Goal: Communication & Community: Answer question/provide support

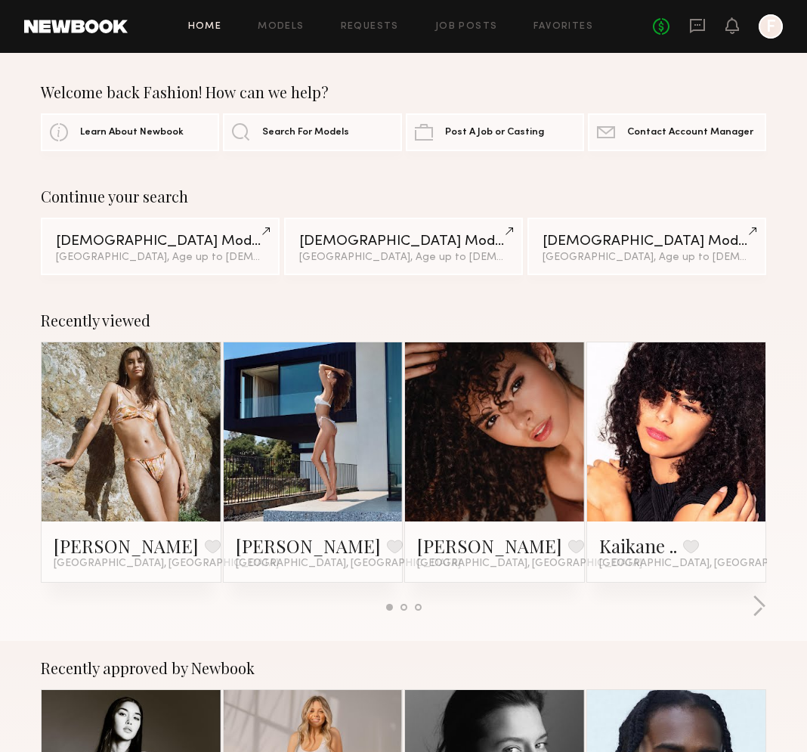
click at [531, 464] on link at bounding box center [495, 431] width 82 height 179
click at [278, 29] on link "Models" at bounding box center [281, 27] width 46 height 10
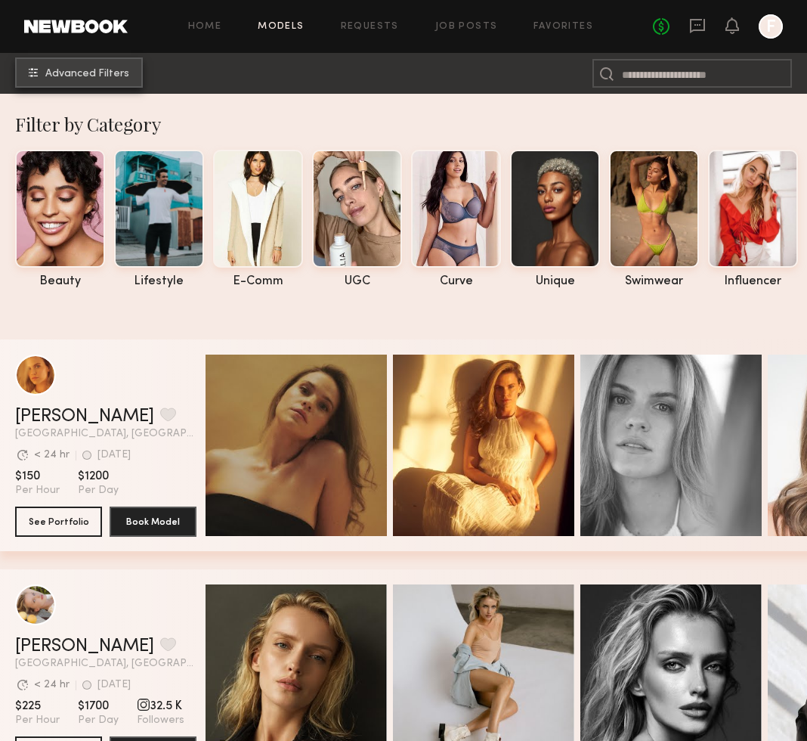
click at [69, 73] on span "Advanced Filters" at bounding box center [87, 74] width 84 height 11
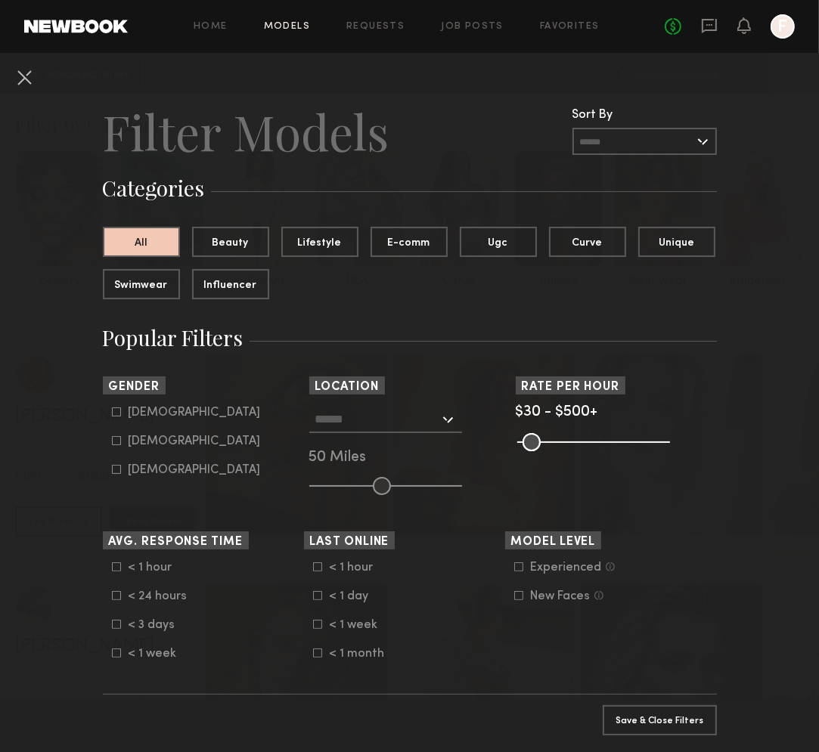
click at [112, 436] on icon at bounding box center [116, 440] width 9 height 9
type input "**"
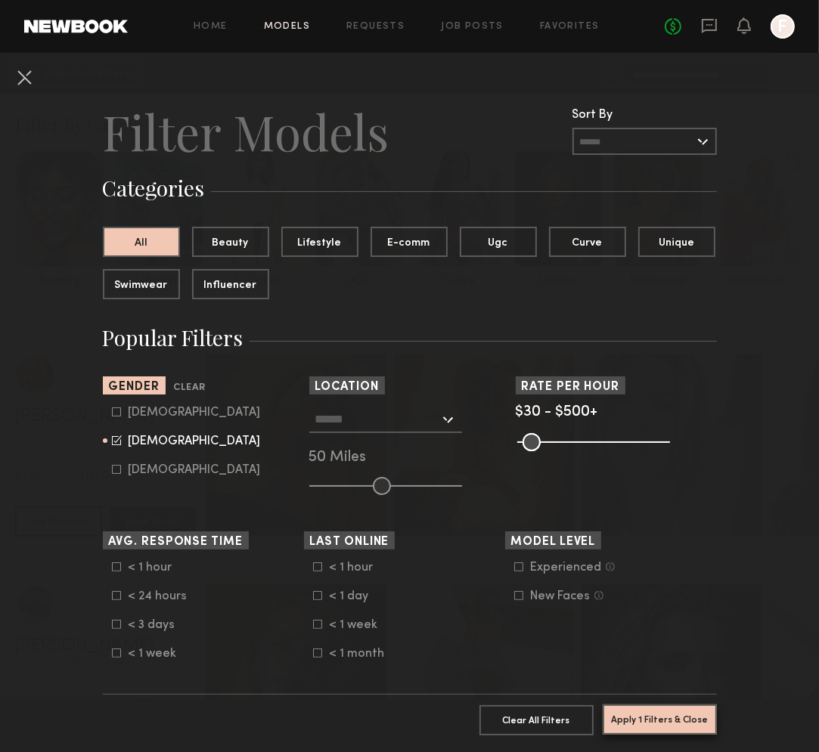
click at [655, 707] on button "Apply 1 Filters & Close" at bounding box center [659, 720] width 114 height 30
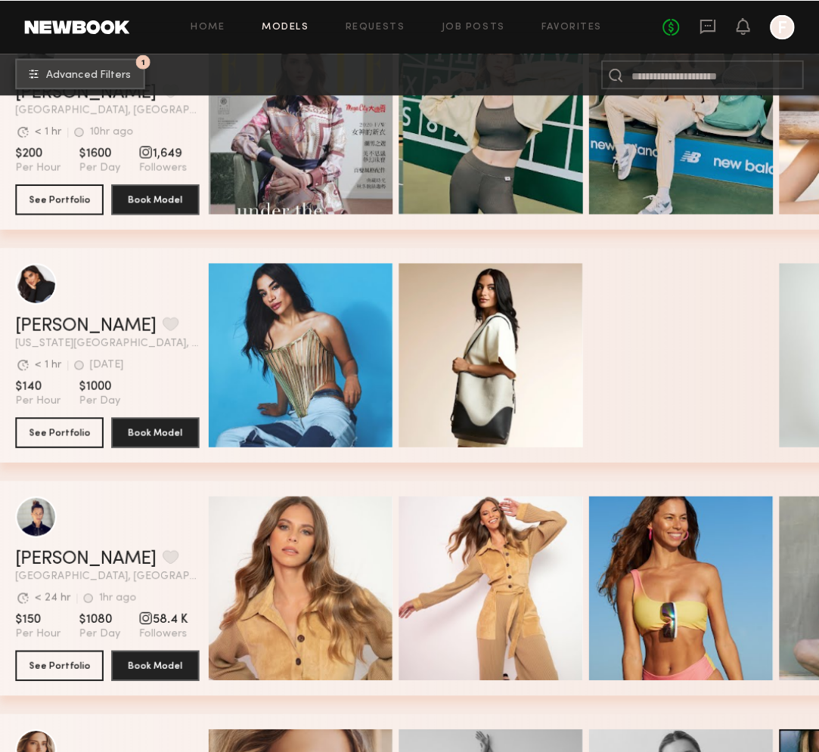
scroll to position [605, 0]
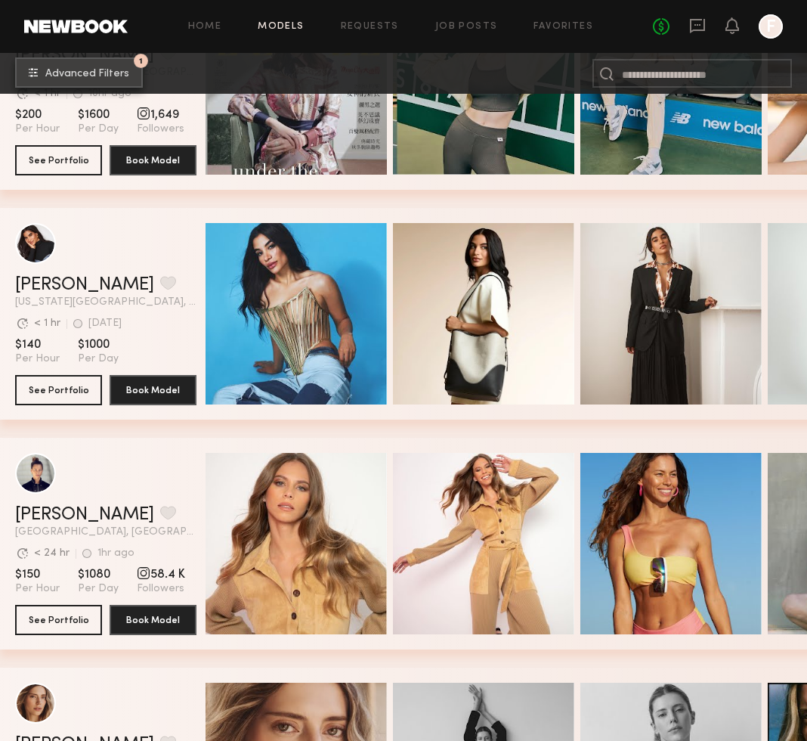
click at [64, 70] on span "Advanced Filters" at bounding box center [87, 74] width 84 height 11
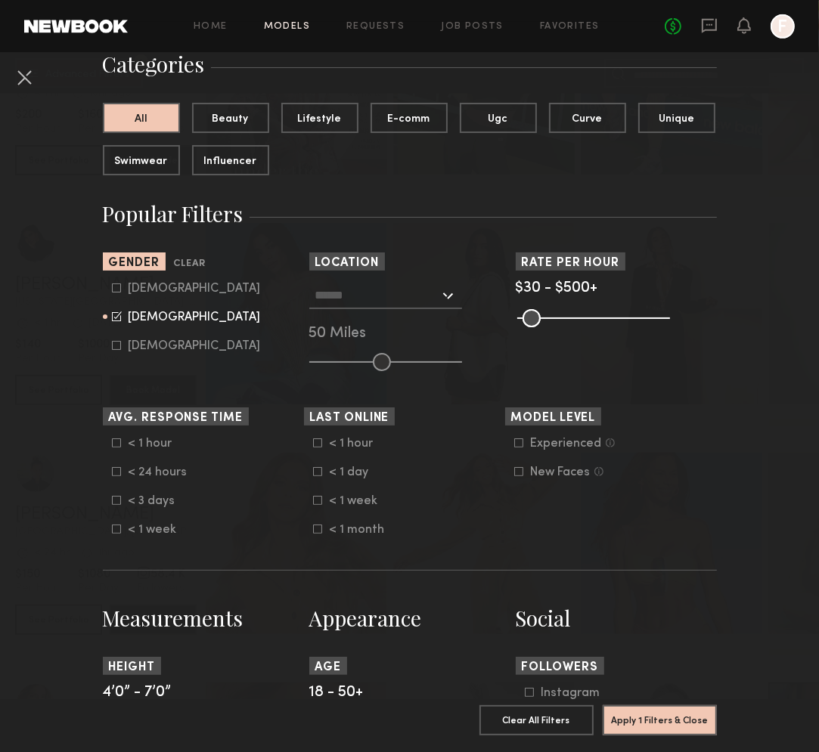
scroll to position [151, 0]
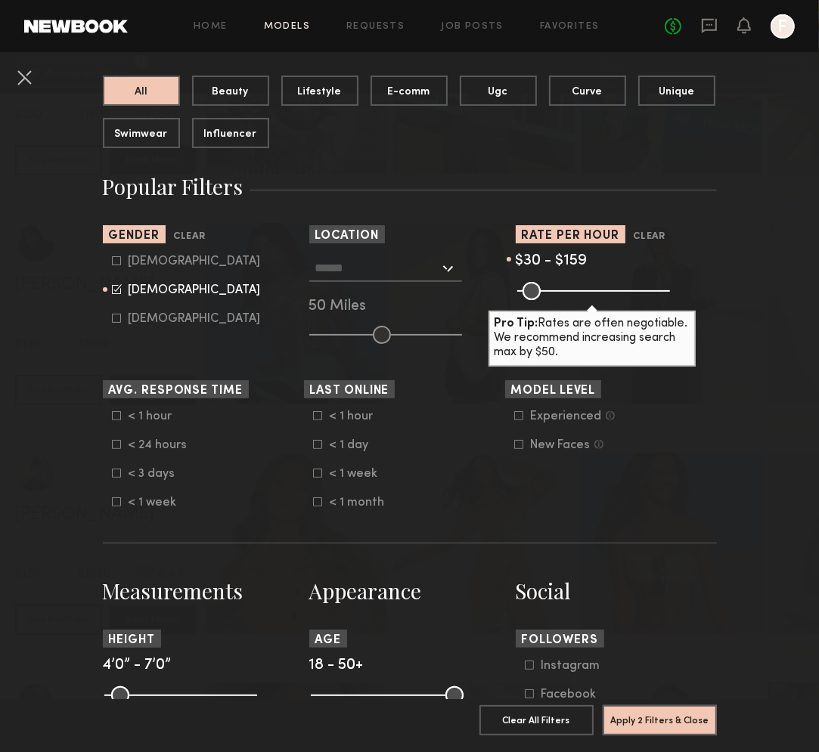
drag, startPoint x: 654, startPoint y: 292, endPoint x: 556, endPoint y: 300, distance: 97.9
click at [556, 300] on input "range" at bounding box center [593, 291] width 153 height 18
drag, startPoint x: 559, startPoint y: 284, endPoint x: 568, endPoint y: 285, distance: 9.9
type input "***"
click at [568, 285] on input "range" at bounding box center [593, 291] width 153 height 18
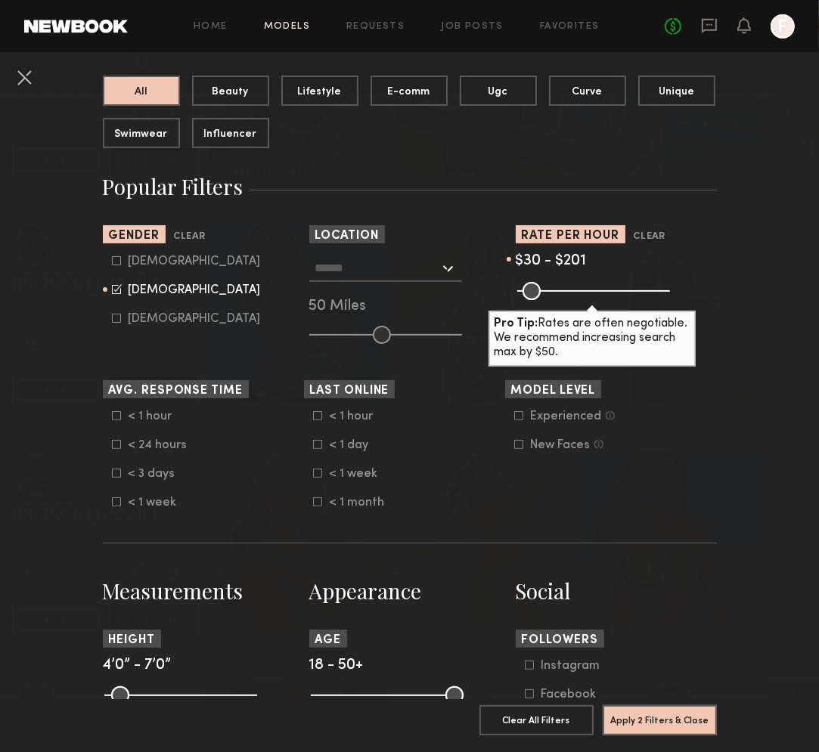
click at [709, 468] on section "Avg. Response Time < 1 hour < 24 hours < 3 days < 1 week Last Online < 1 hour <…" at bounding box center [410, 444] width 614 height 129
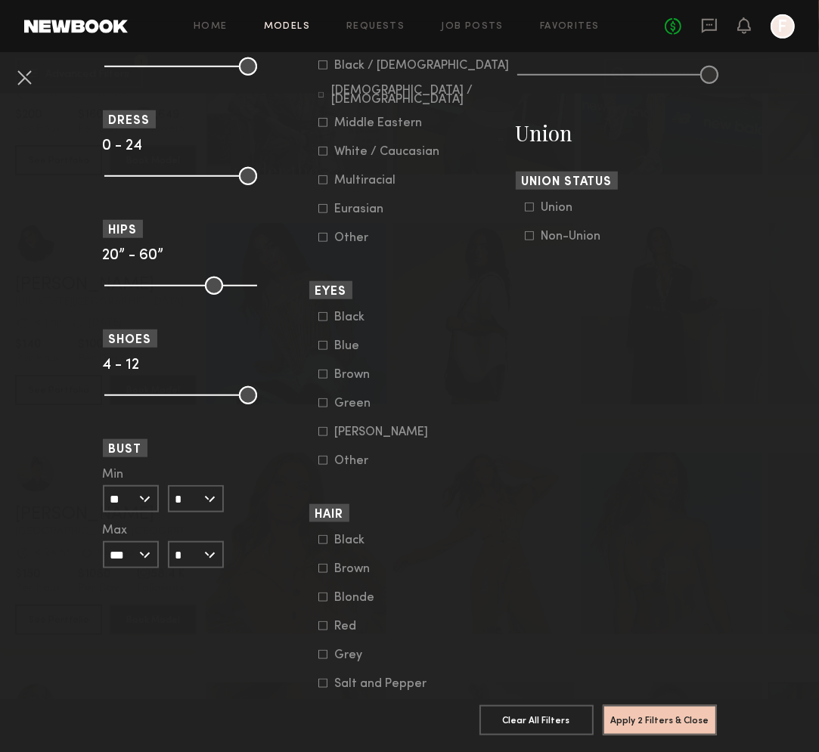
scroll to position [907, 0]
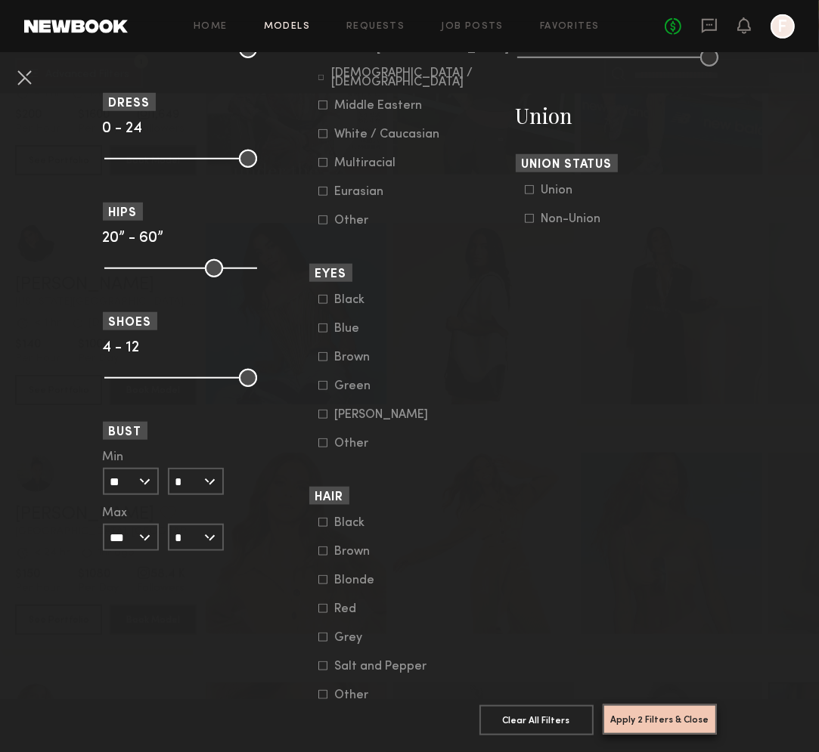
click at [674, 706] on button "Apply 2 Filters & Close" at bounding box center [659, 720] width 114 height 30
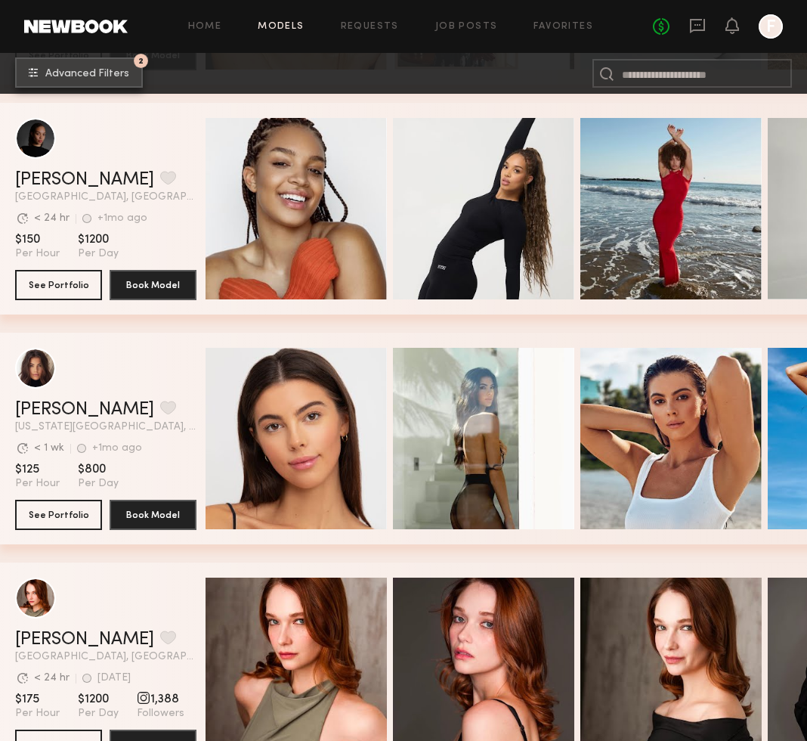
scroll to position [756, 0]
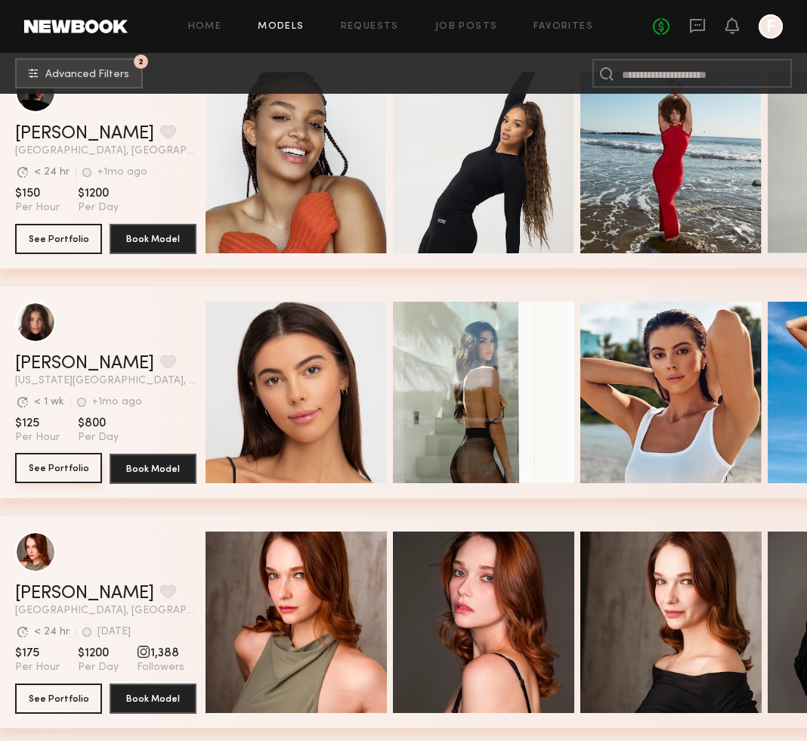
click at [64, 469] on button "See Portfolio" at bounding box center [58, 468] width 87 height 30
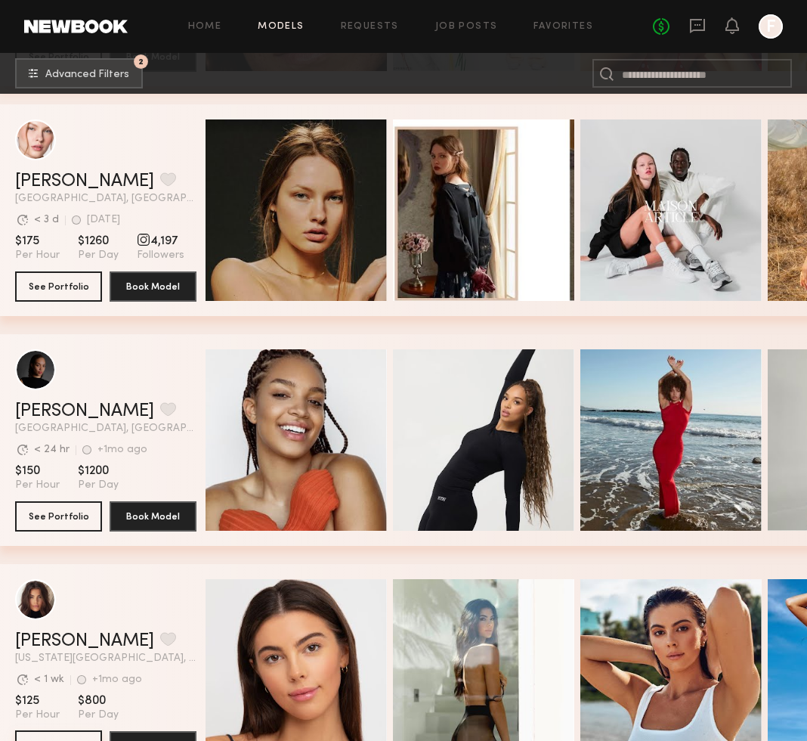
scroll to position [529, 0]
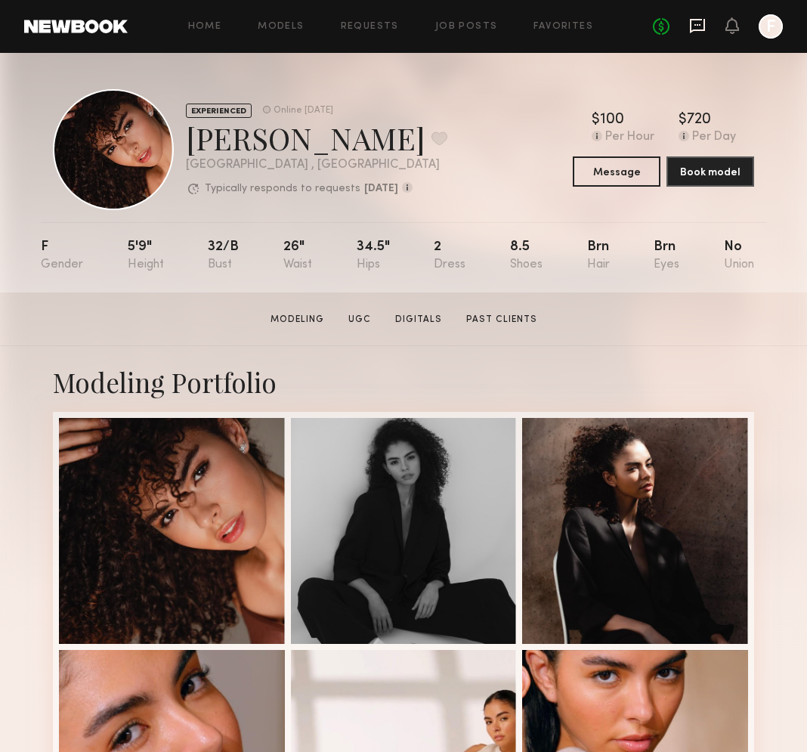
click at [699, 26] on icon at bounding box center [697, 25] width 17 height 17
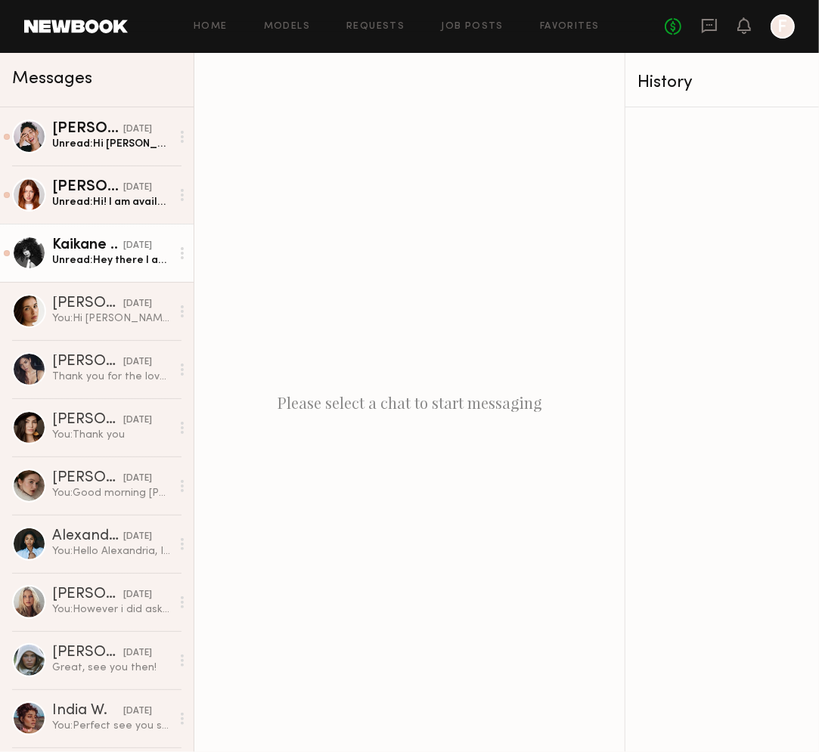
click at [94, 268] on div "Unread: Hey there I appreciate your interest, however I am booked till the 29th…" at bounding box center [111, 260] width 119 height 14
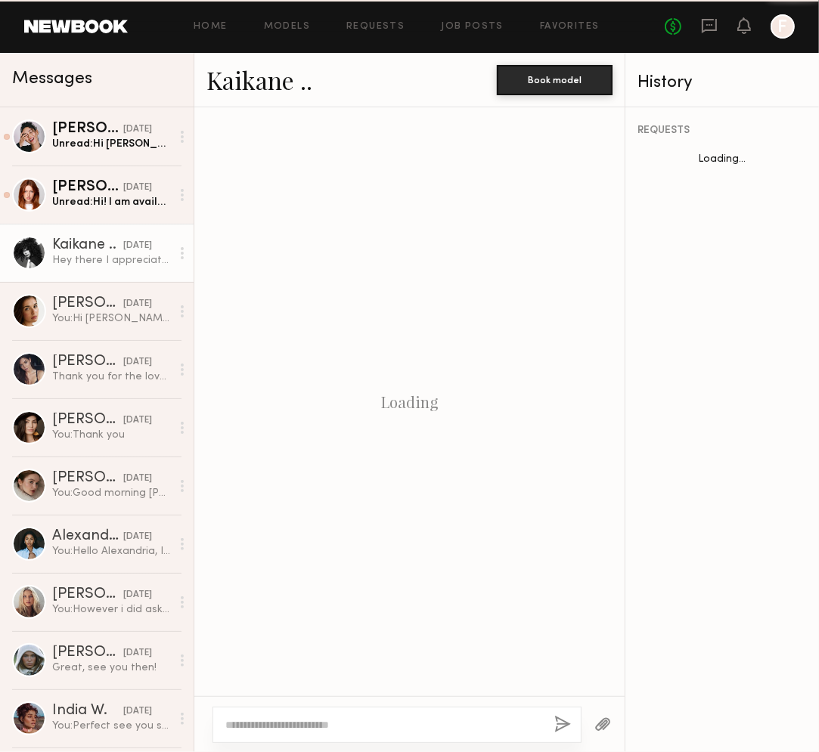
scroll to position [496, 0]
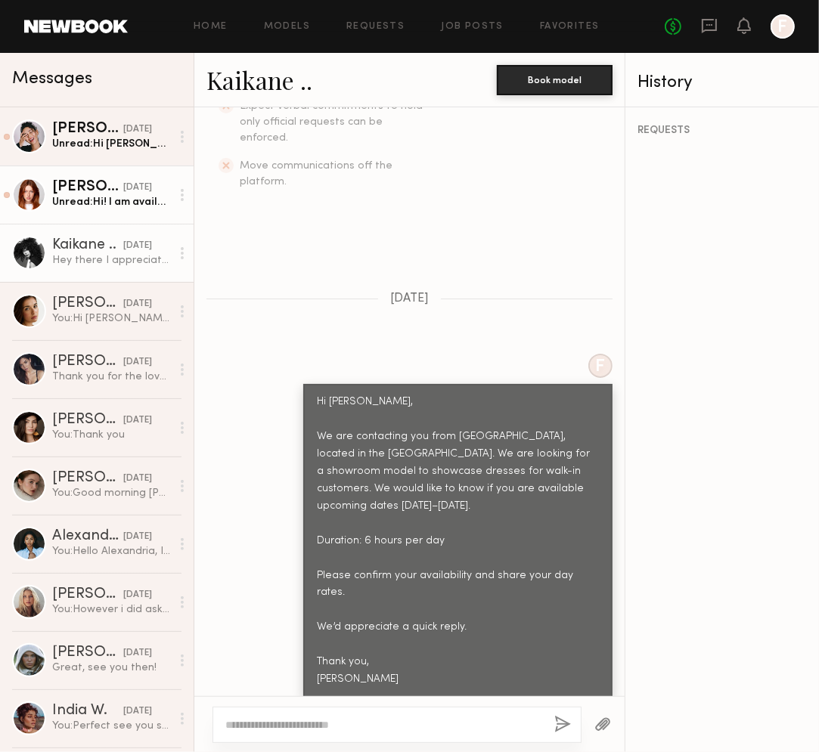
click at [104, 206] on div "Unread: Hi! I am available the 25th and 26th after 2:30. I am fully available t…" at bounding box center [111, 202] width 119 height 14
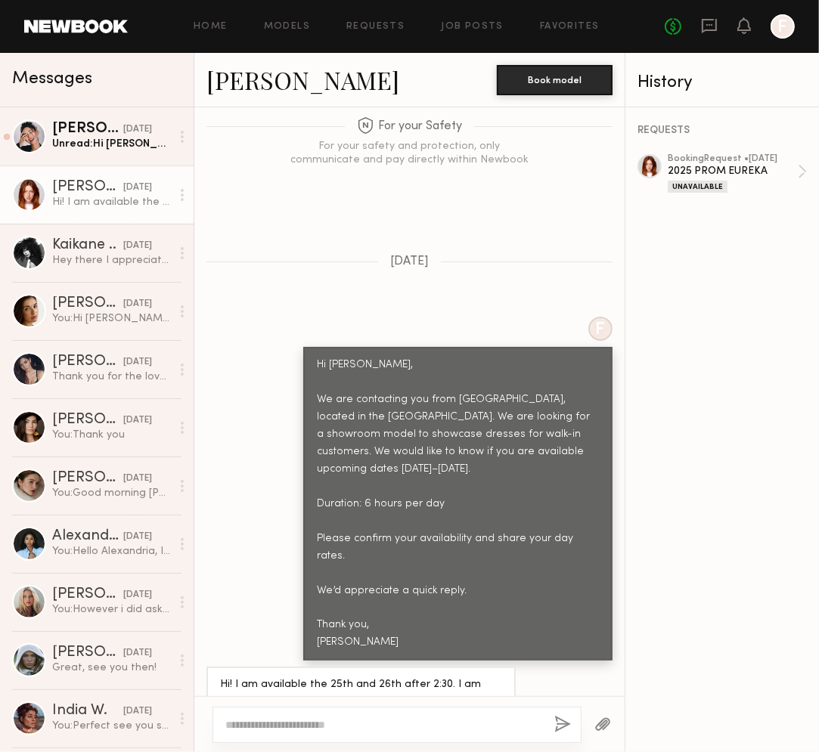
scroll to position [1054, 0]
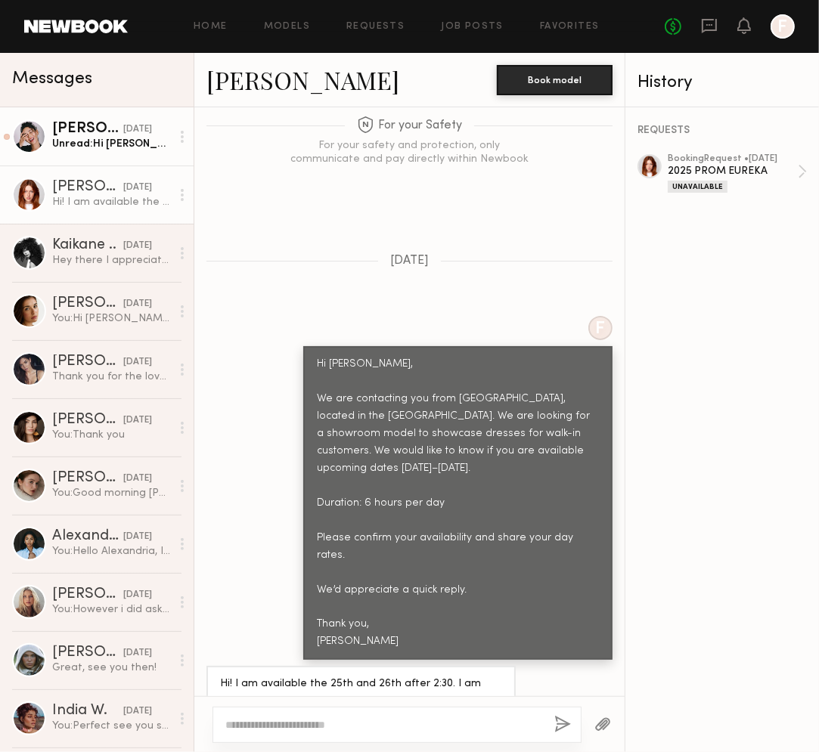
click at [91, 141] on div "Unread: Hi Emeli, I’m available on mentioned dates. My day rate is $950" at bounding box center [111, 144] width 119 height 14
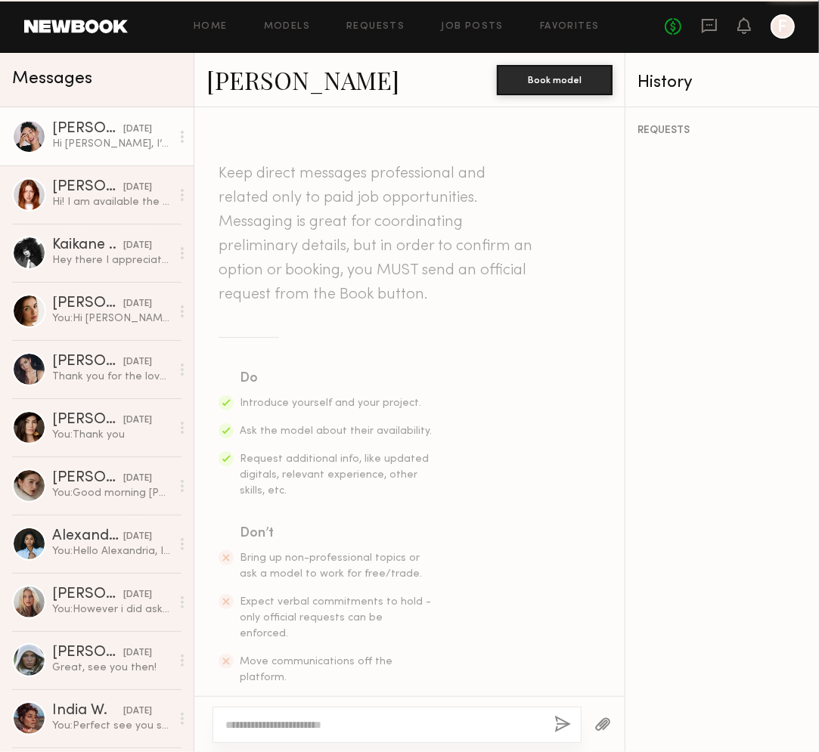
scroll to position [630, 0]
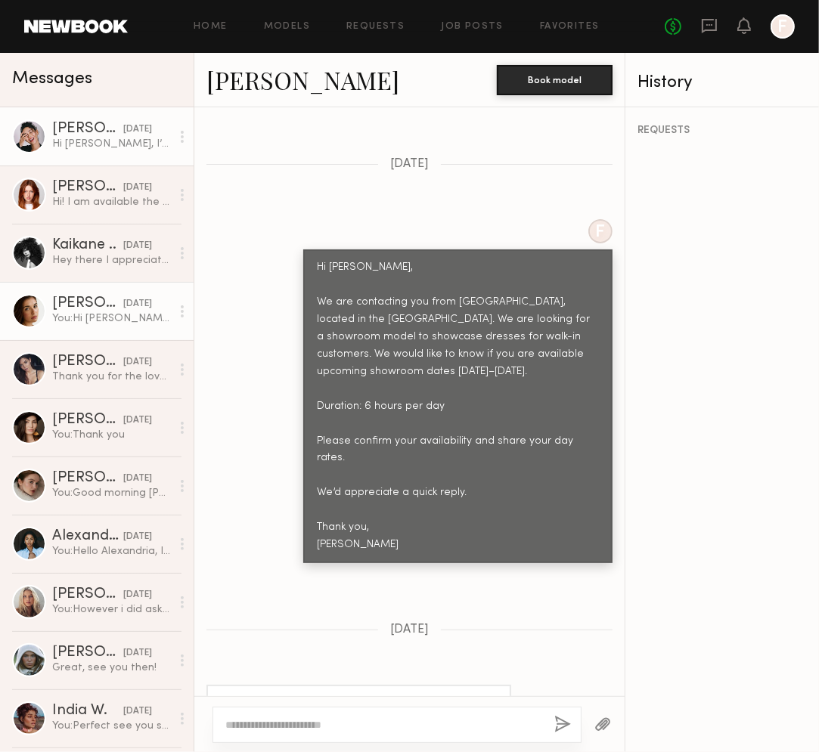
click at [104, 314] on div "You: Hi Jasmine, We are contacting you from Eureka, located in the Fashion Dist…" at bounding box center [111, 318] width 119 height 14
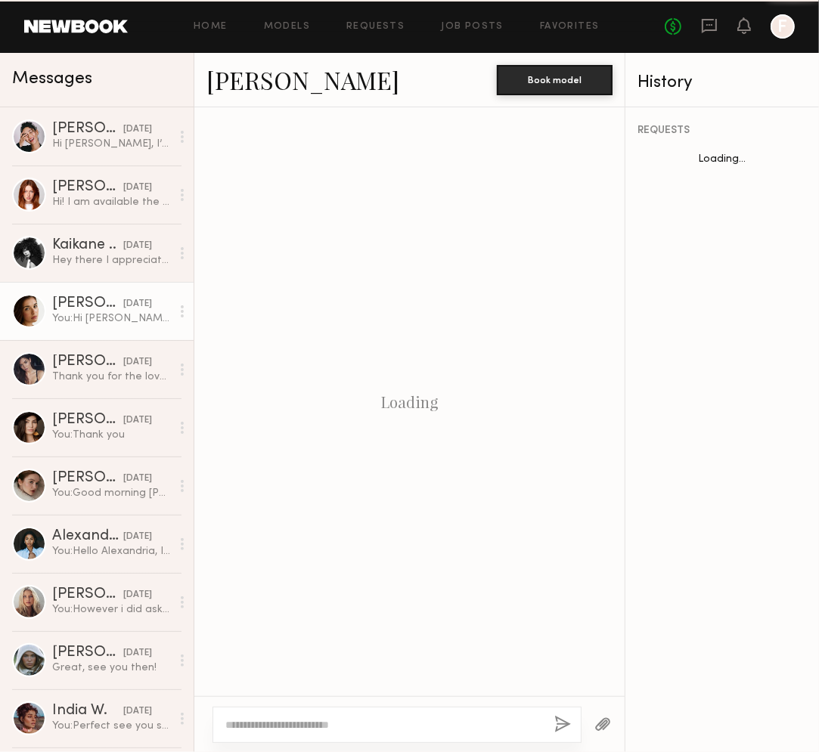
scroll to position [454, 0]
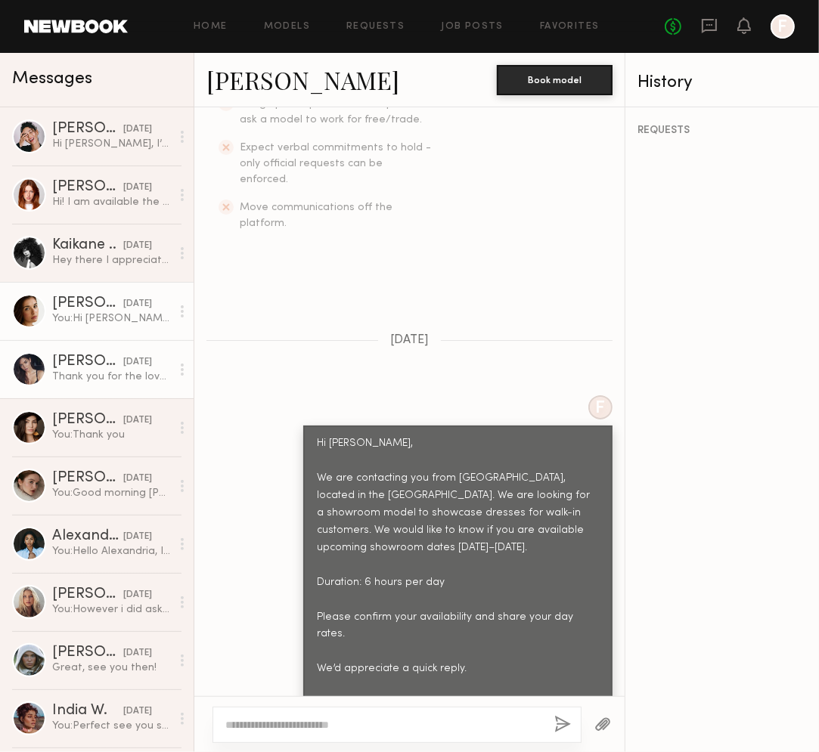
click at [97, 380] on div "Thank you for the lovely day!!" at bounding box center [111, 377] width 119 height 14
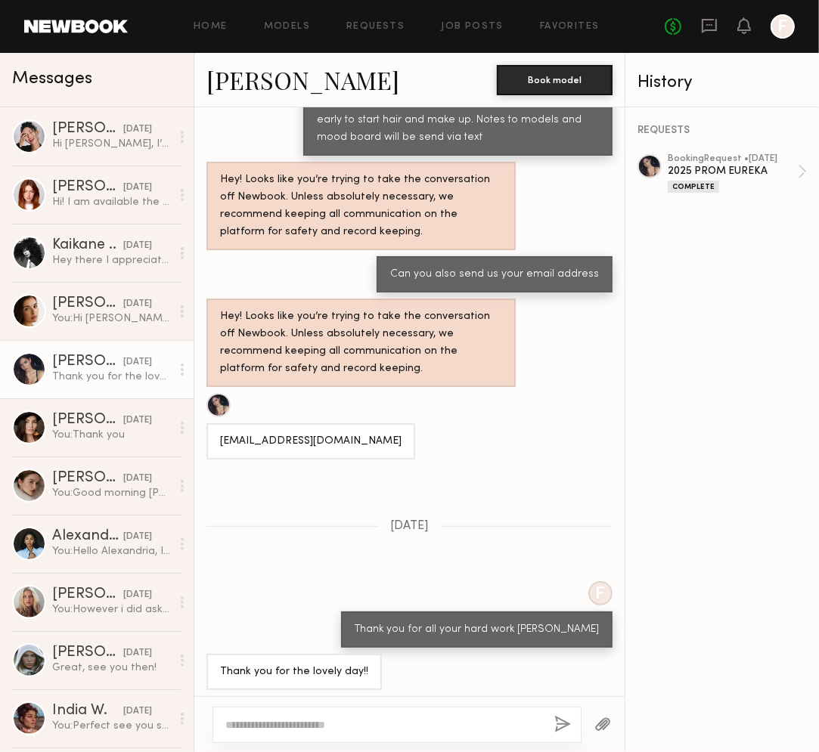
scroll to position [694, 0]
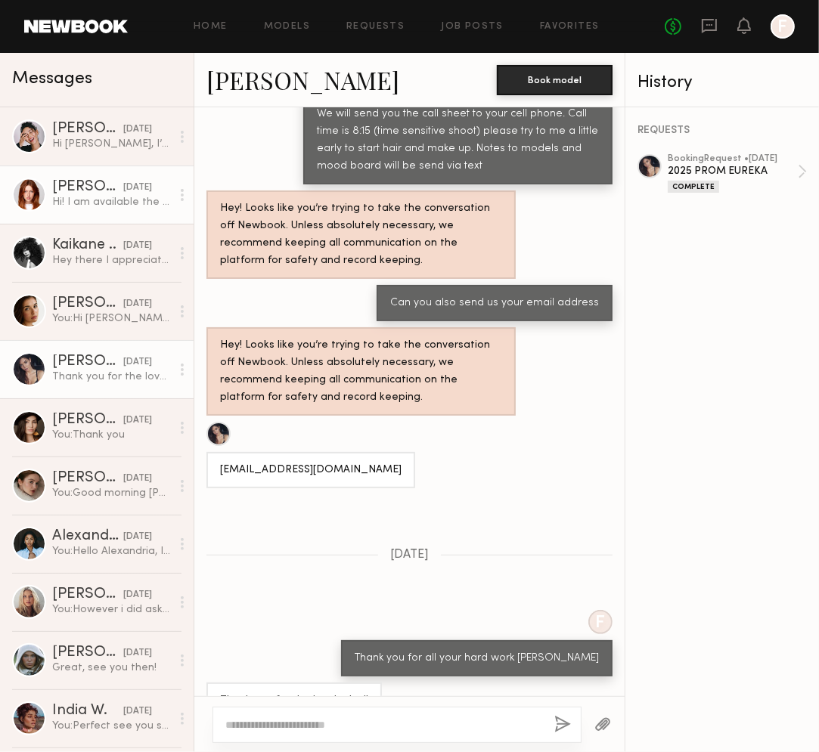
click at [123, 194] on div "08/22/2025" at bounding box center [137, 188] width 29 height 14
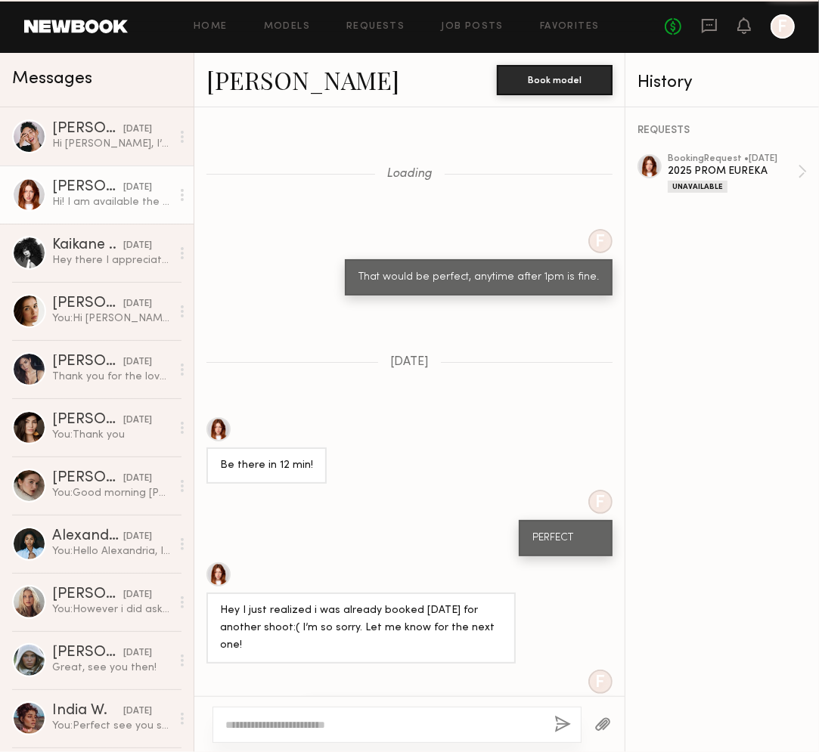
scroll to position [1054, 0]
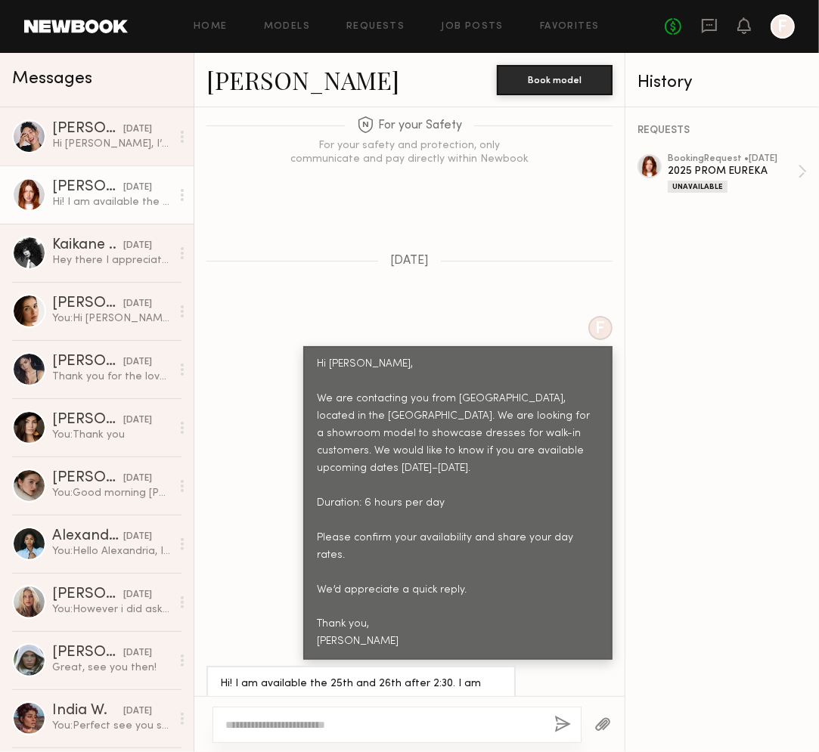
click at [481, 491] on div "Hi Annika, We are contacting you from Eureka, located in the Fashion District. …" at bounding box center [458, 503] width 282 height 295
click at [509, 550] on div "Hi Annika, We are contacting you from Eureka, located in the Fashion District. …" at bounding box center [458, 503] width 282 height 295
click at [479, 462] on div "Hi Annika, We are contacting you from Eureka, located in the Fashion District. …" at bounding box center [458, 503] width 282 height 295
click at [501, 573] on div "Hi Annika, We are contacting you from Eureka, located in the Fashion District. …" at bounding box center [458, 503] width 282 height 295
click at [519, 469] on div "Hi Annika, We are contacting you from Eureka, located in the Fashion District. …" at bounding box center [458, 503] width 282 height 295
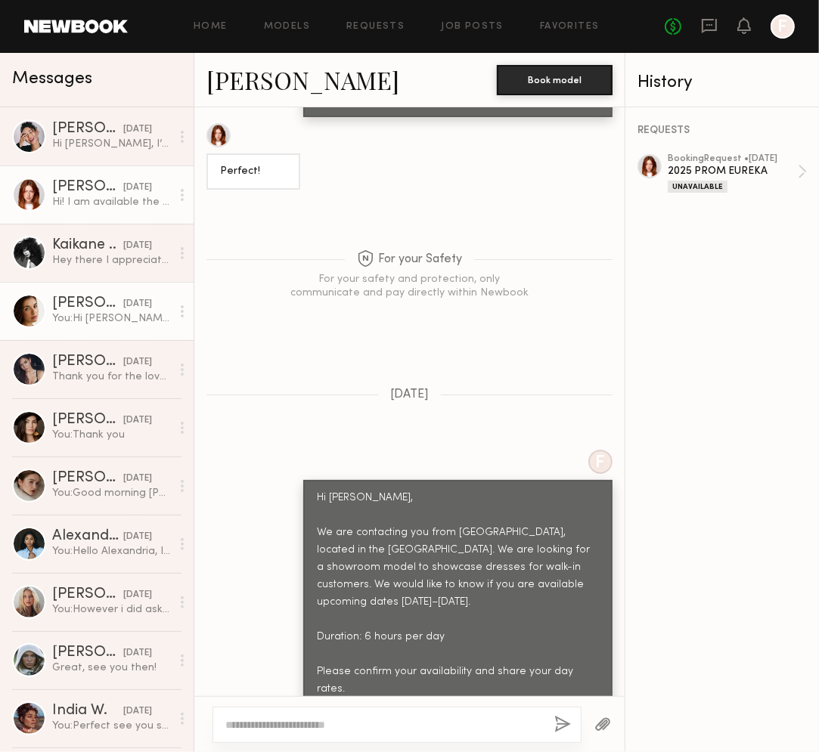
scroll to position [978, 0]
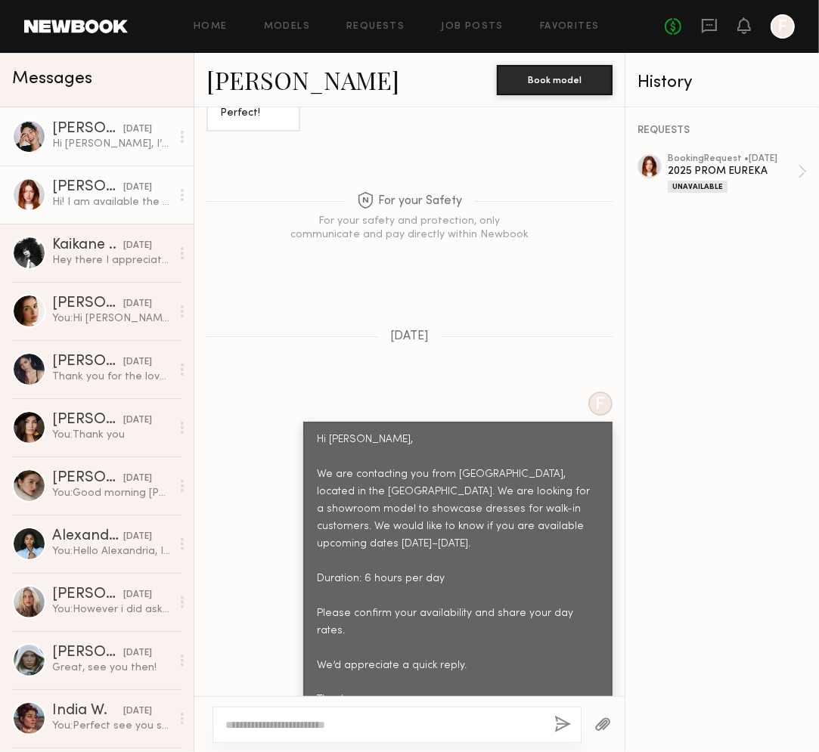
click at [61, 135] on div "Anisa N." at bounding box center [87, 129] width 71 height 15
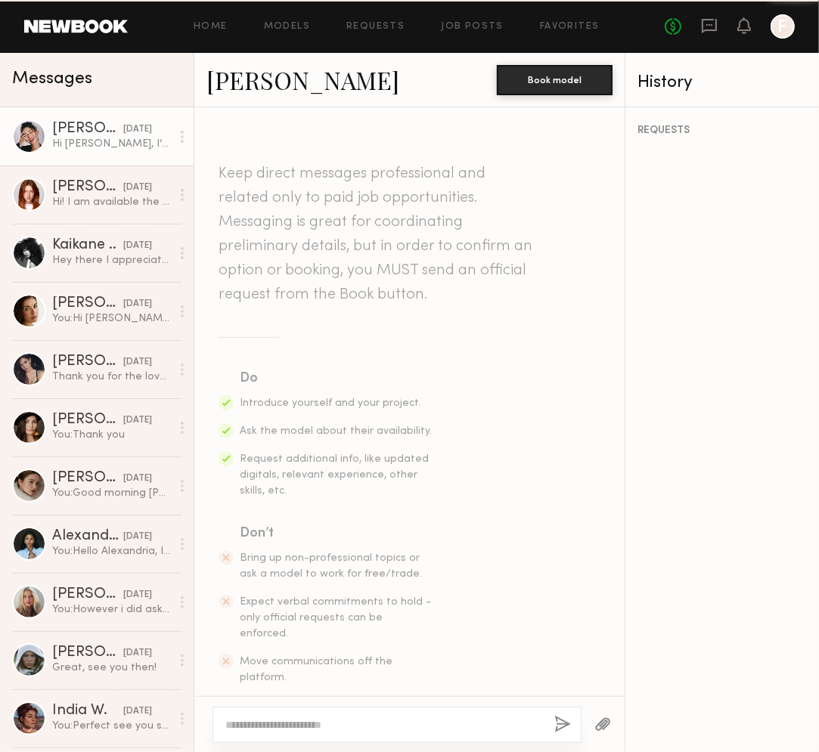
scroll to position [630, 0]
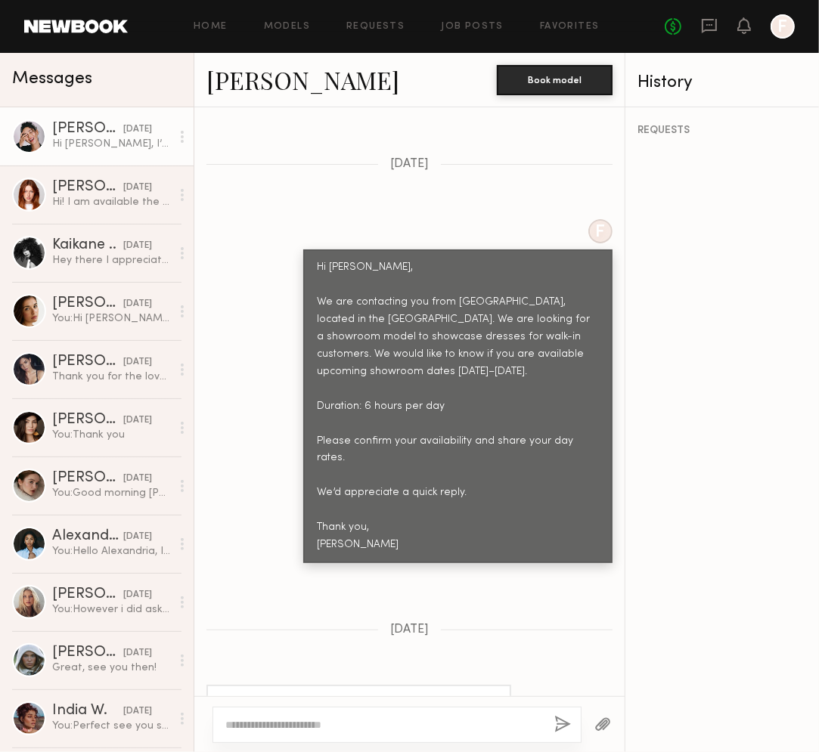
click at [221, 91] on link "Anisa N." at bounding box center [302, 79] width 193 height 33
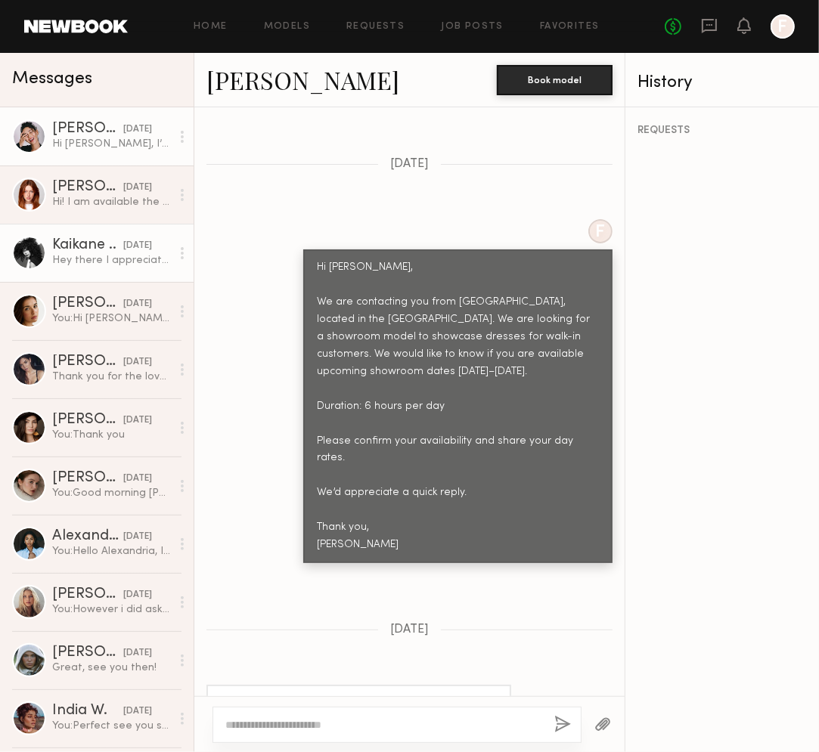
click at [95, 273] on link "Kaikane .. 08/22/2025 Hey there I appreciate your interest, however I am booked…" at bounding box center [97, 253] width 194 height 58
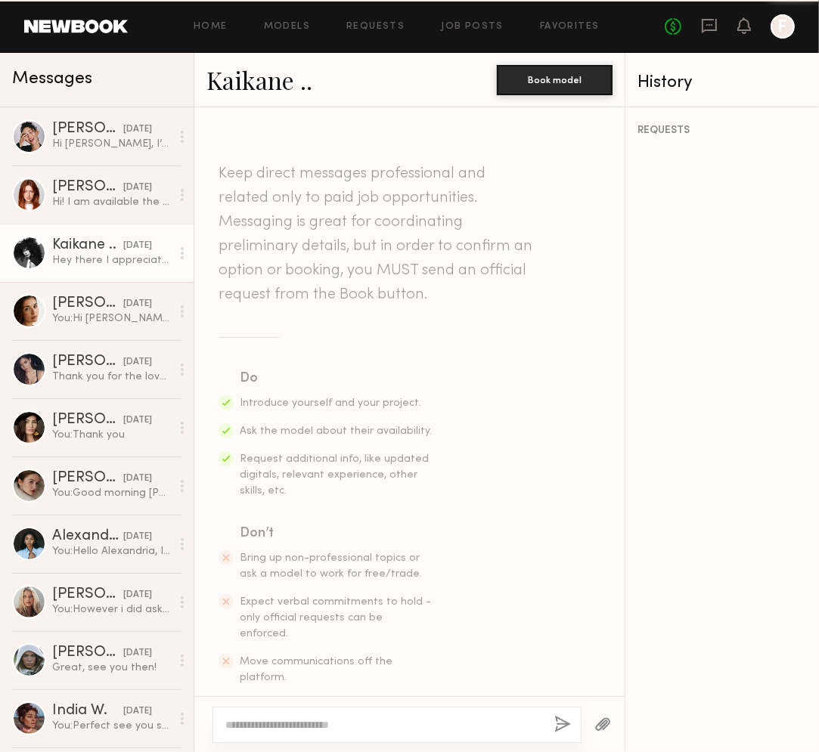
scroll to position [496, 0]
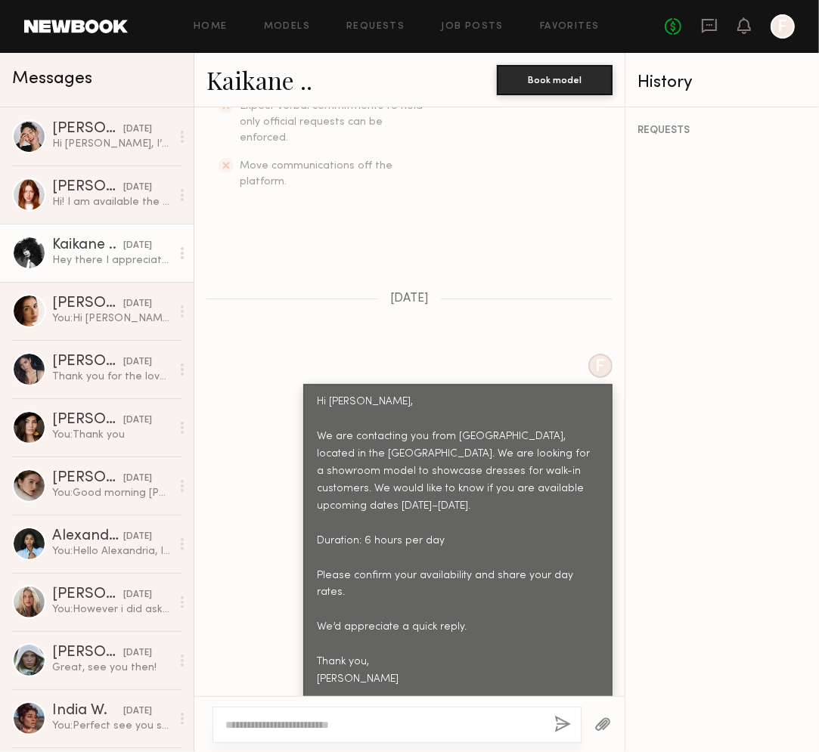
click at [239, 89] on link "Kaikane .." at bounding box center [259, 79] width 106 height 33
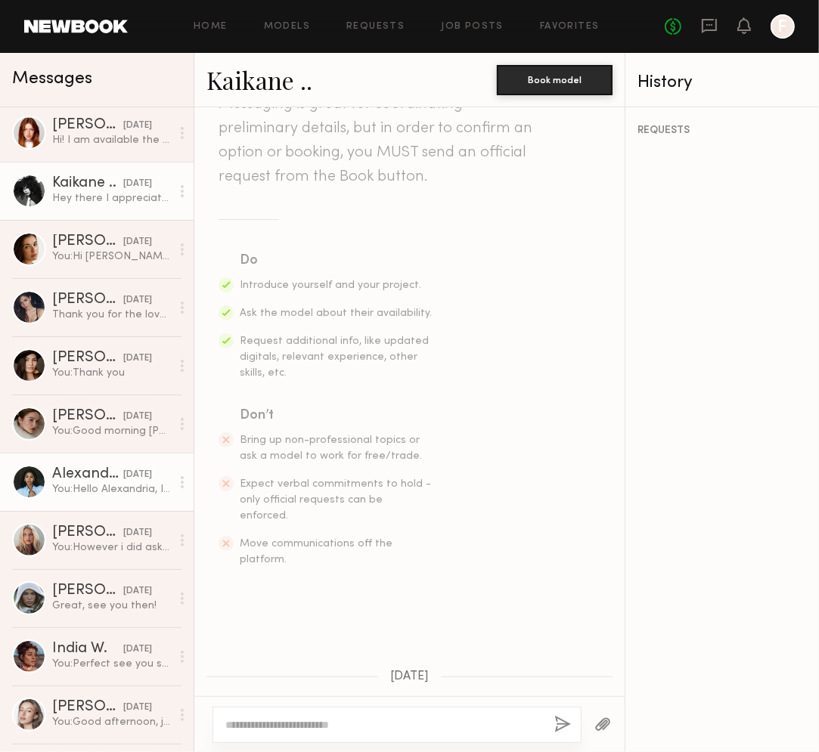
scroll to position [0, 0]
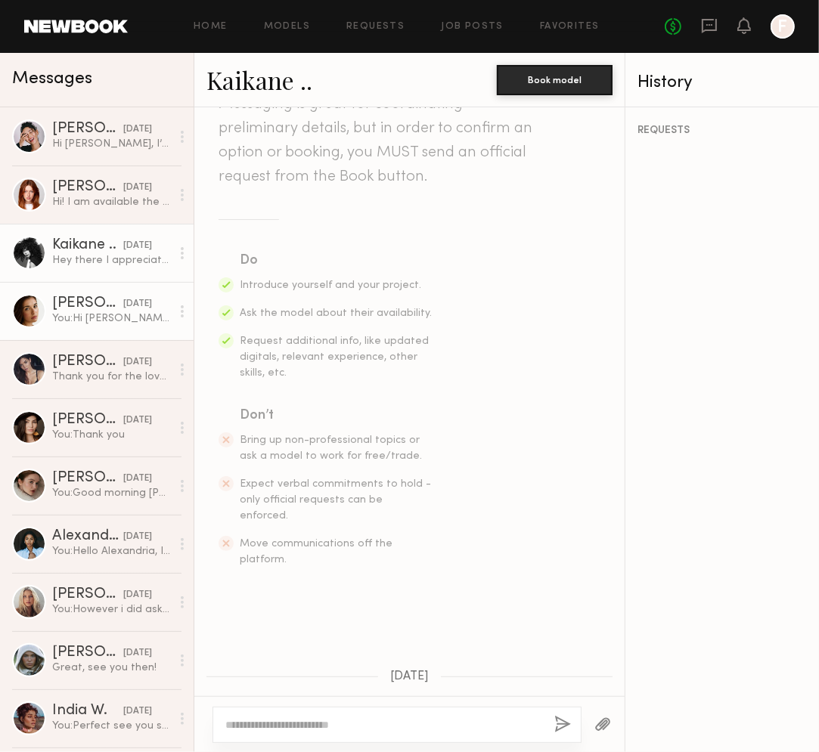
click at [82, 334] on link "Jasmine G. 08/22/2025 You: Hi Jasmine, We are contacting you from Eureka, locat…" at bounding box center [97, 311] width 194 height 58
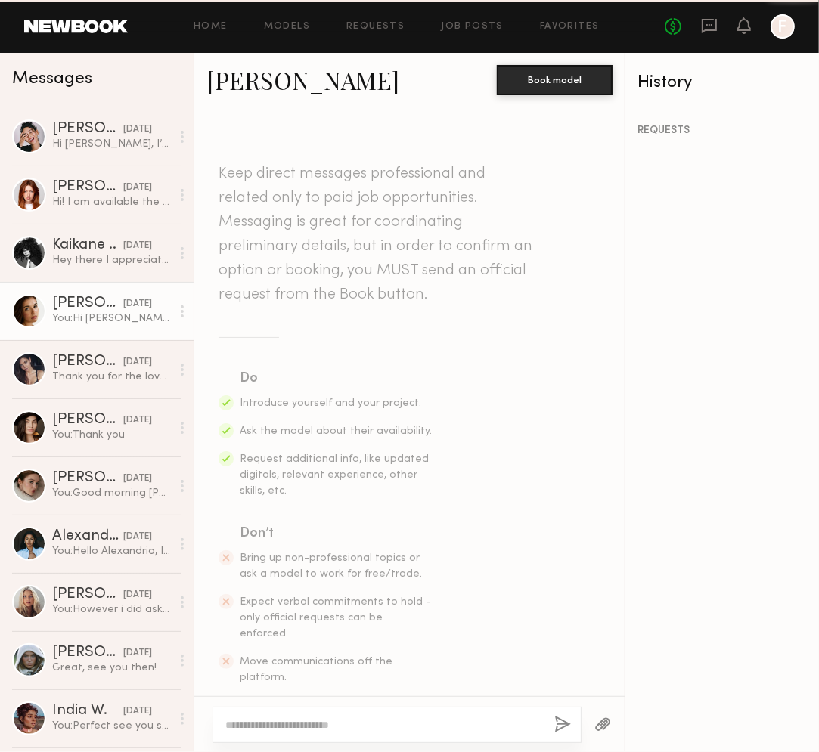
scroll to position [454, 0]
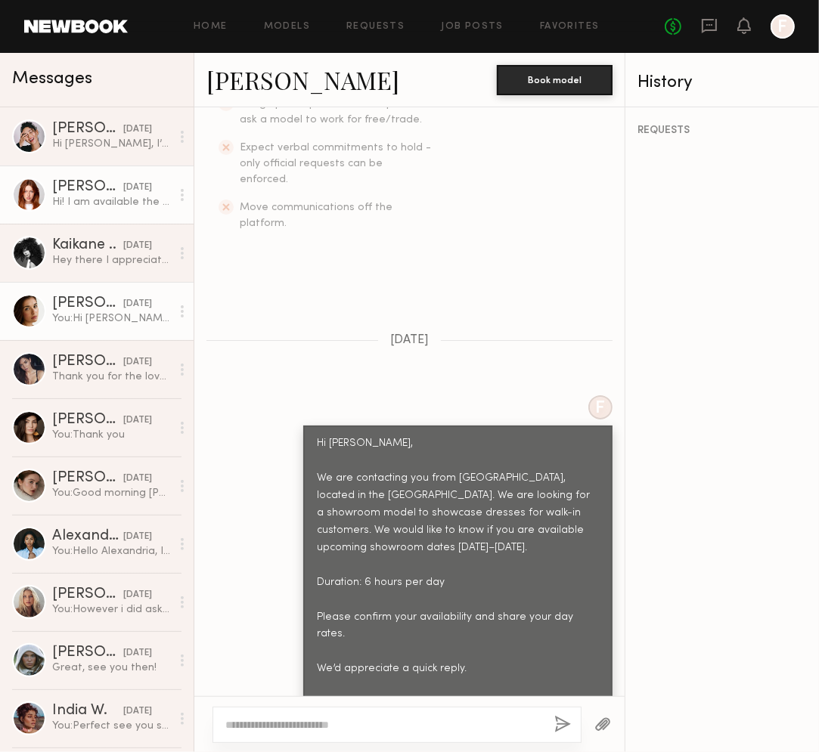
click at [93, 175] on link "Annika R. 08/22/2025 Hi! I am available the 25th and 26th after 2:30. I am full…" at bounding box center [97, 195] width 194 height 58
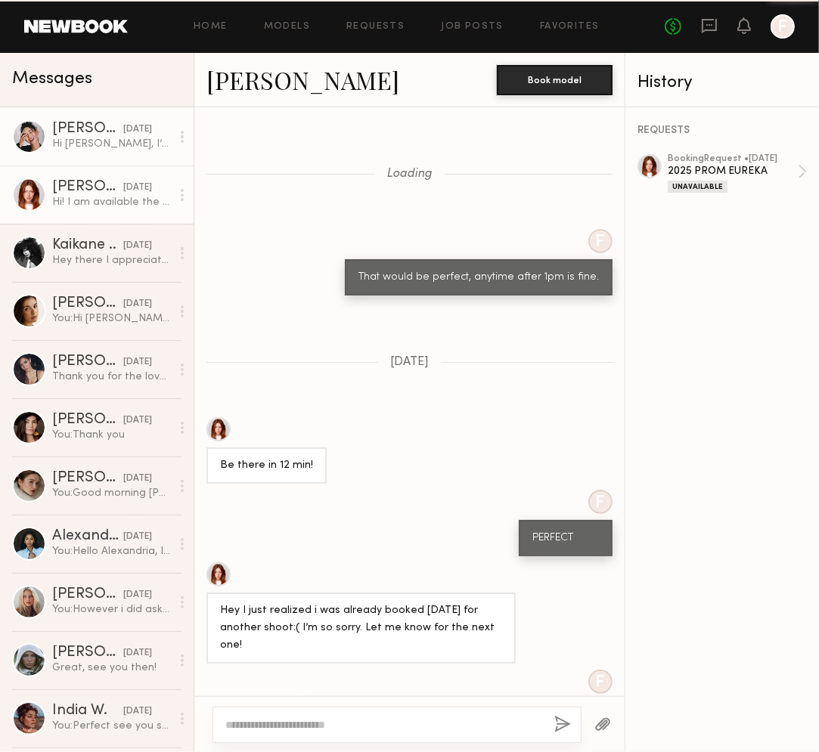
scroll to position [1054, 0]
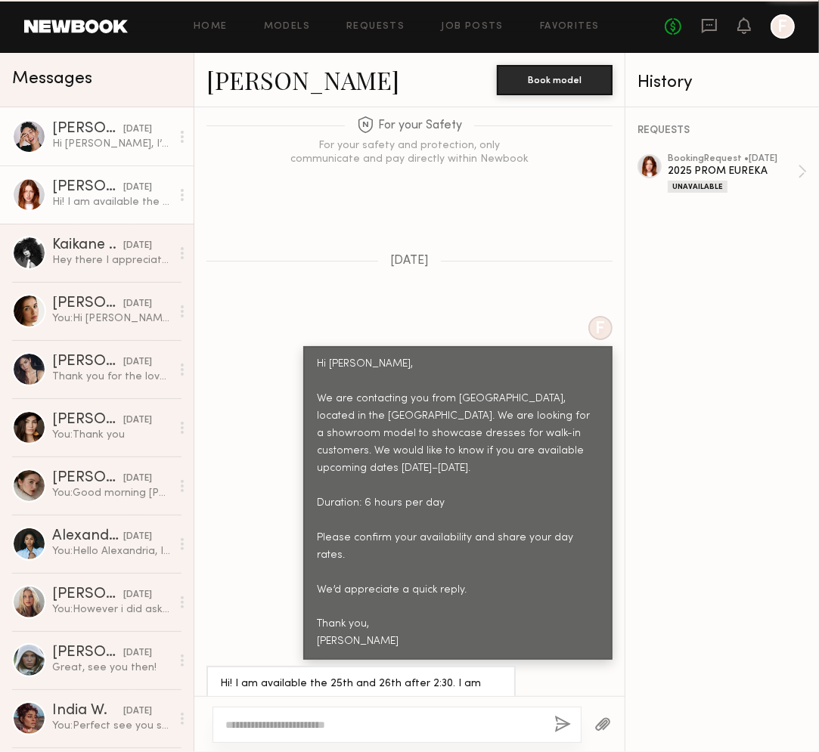
click at [94, 144] on div "Hi Emeli, I’m available on mentioned dates. My day rate is $950" at bounding box center [111, 144] width 119 height 14
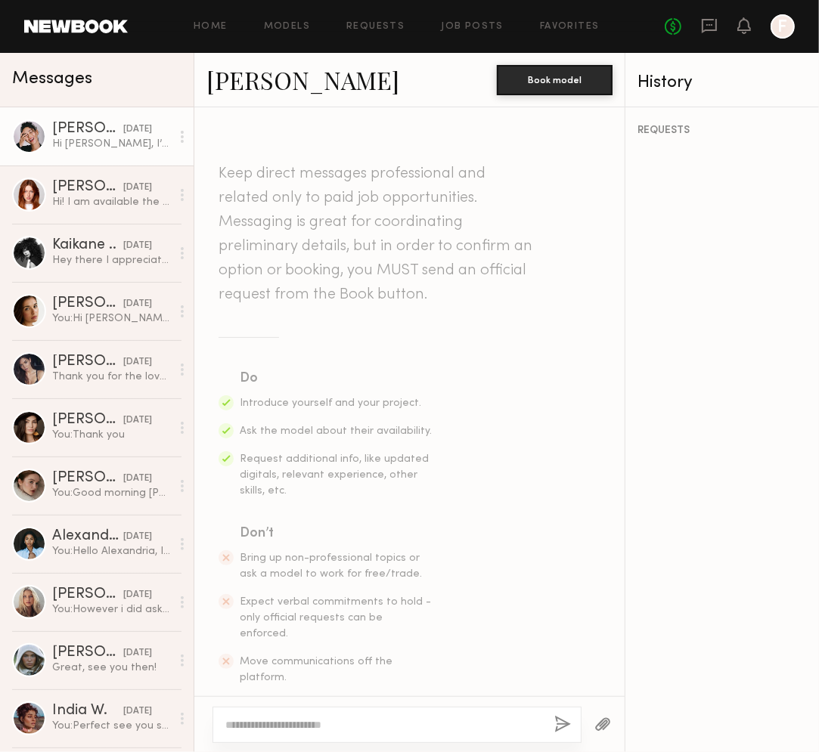
scroll to position [630, 0]
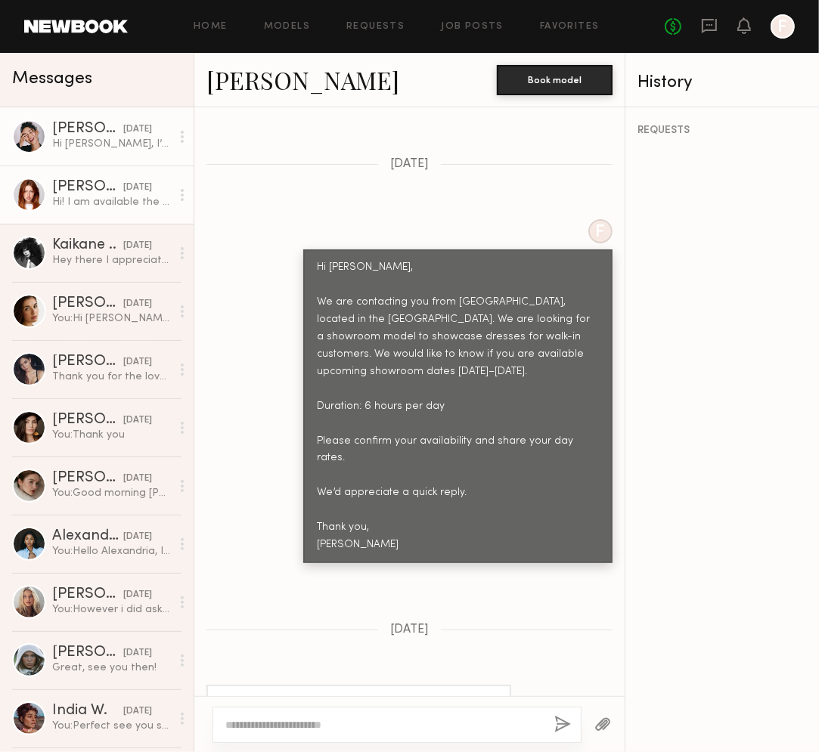
click at [27, 196] on div at bounding box center [29, 195] width 34 height 34
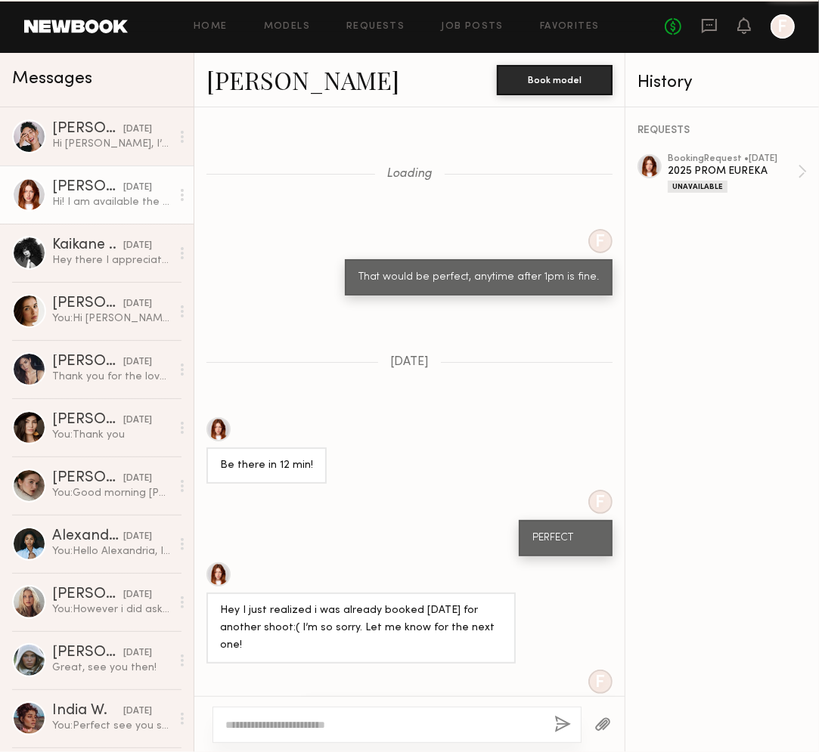
scroll to position [1054, 0]
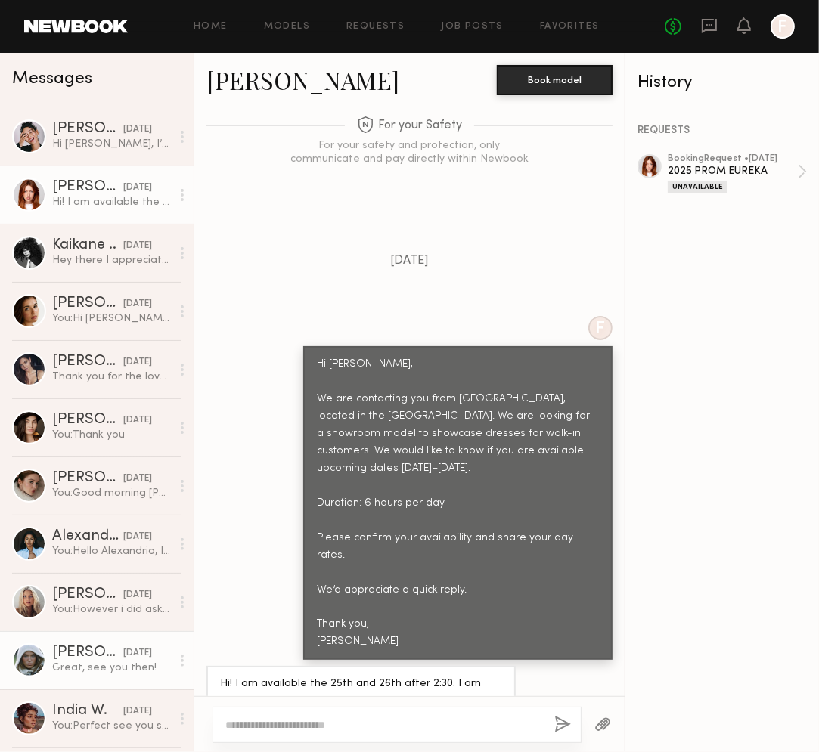
click at [82, 663] on div "Great, see you then!" at bounding box center [111, 668] width 119 height 14
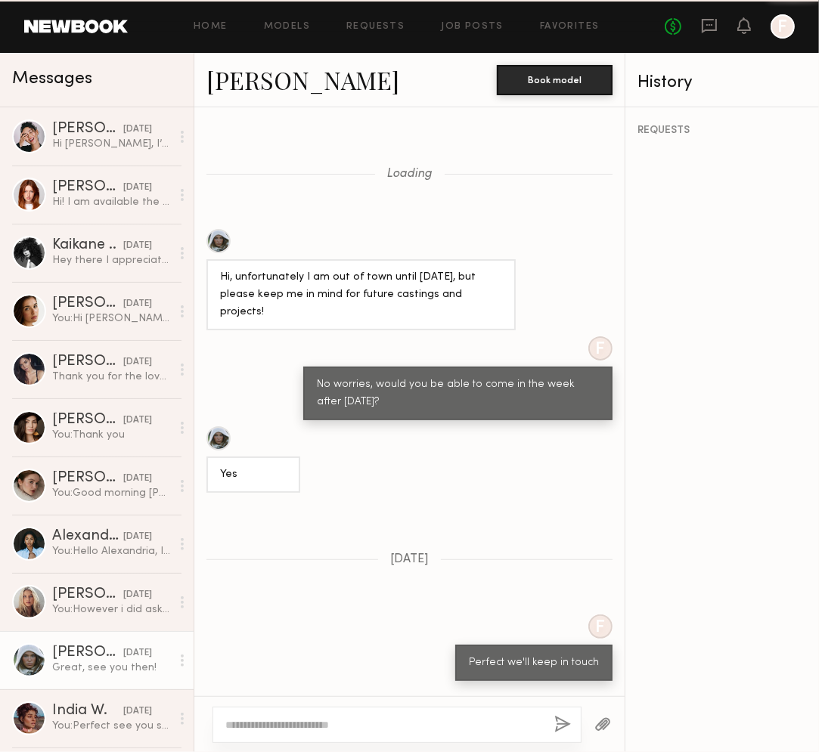
scroll to position [898, 0]
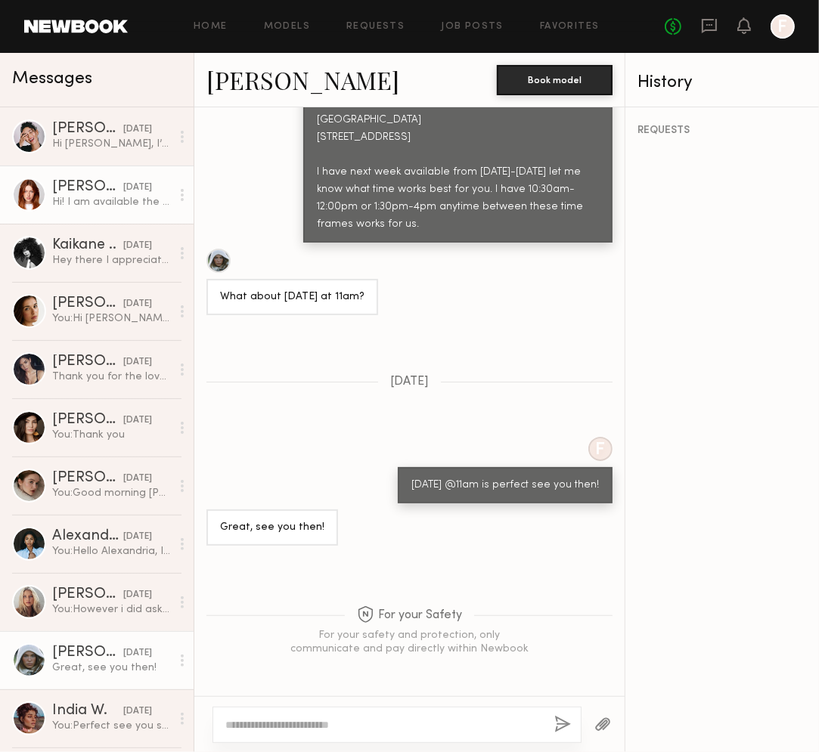
click at [70, 211] on link "Annika R. 08/22/2025 Hi! I am available the 25th and 26th after 2:30. I am full…" at bounding box center [97, 195] width 194 height 58
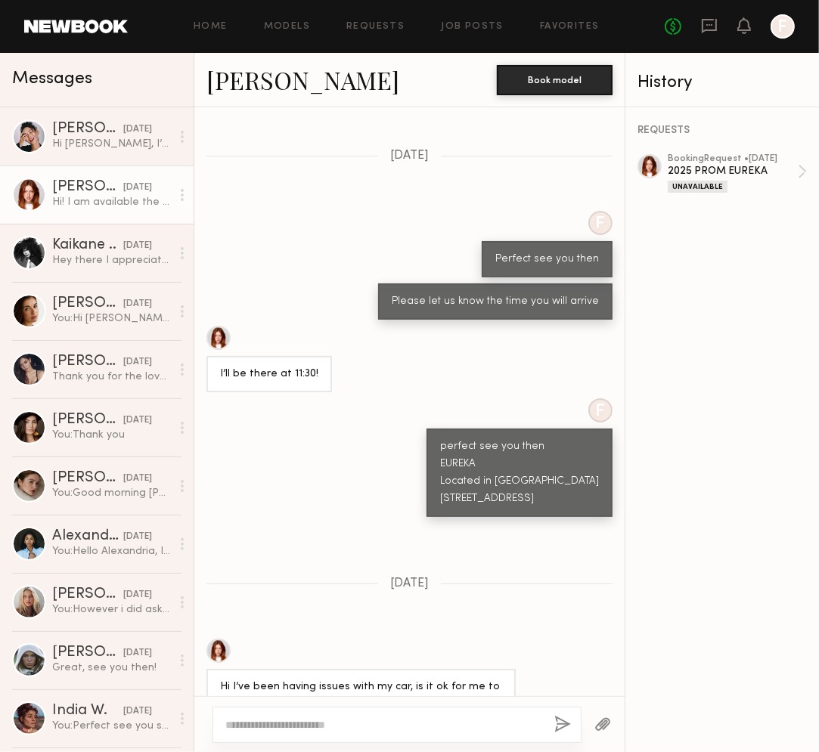
scroll to position [180, 0]
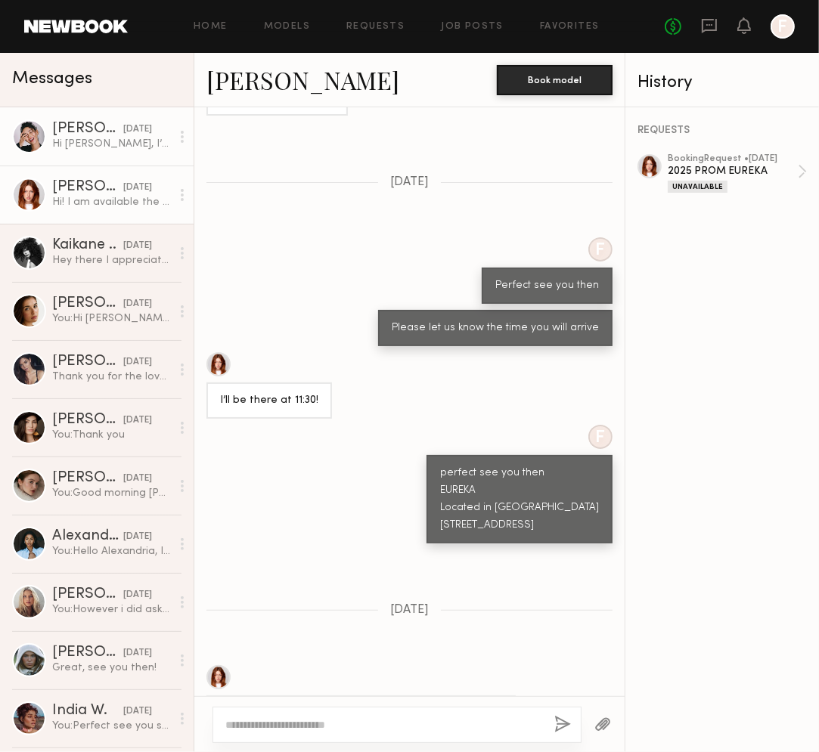
click at [68, 156] on link "Anisa N. yesterday Hi Emeli, I’m available on mentioned dates. My day rate is $…" at bounding box center [97, 136] width 194 height 58
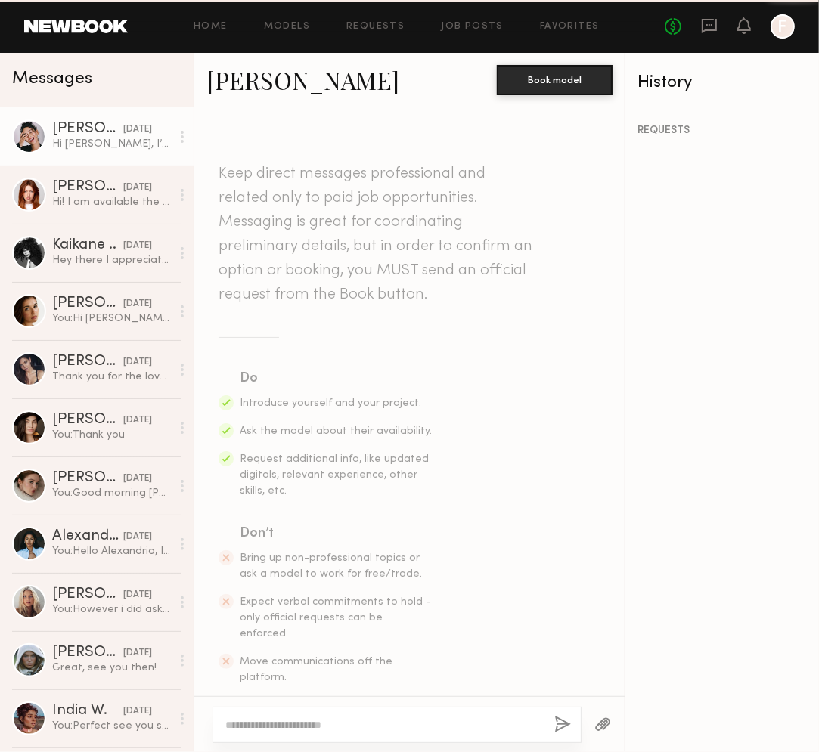
scroll to position [630, 0]
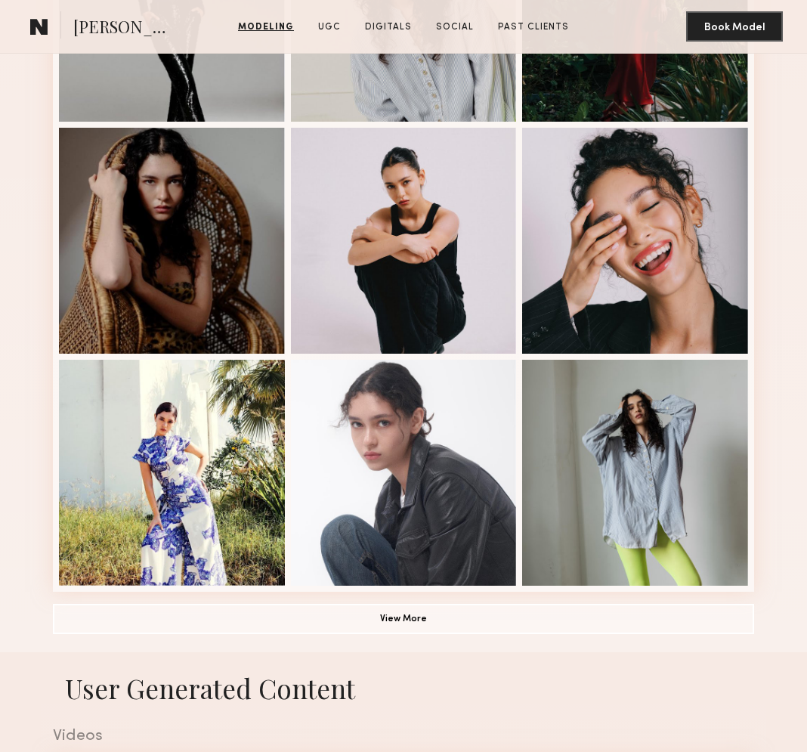
scroll to position [756, 0]
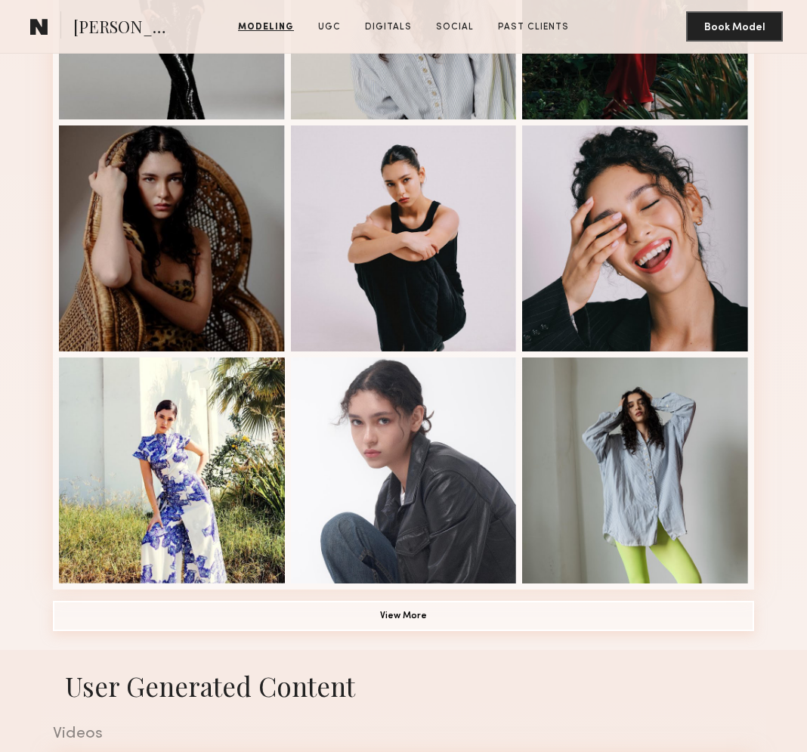
click at [387, 628] on button "View More" at bounding box center [404, 616] width 702 height 30
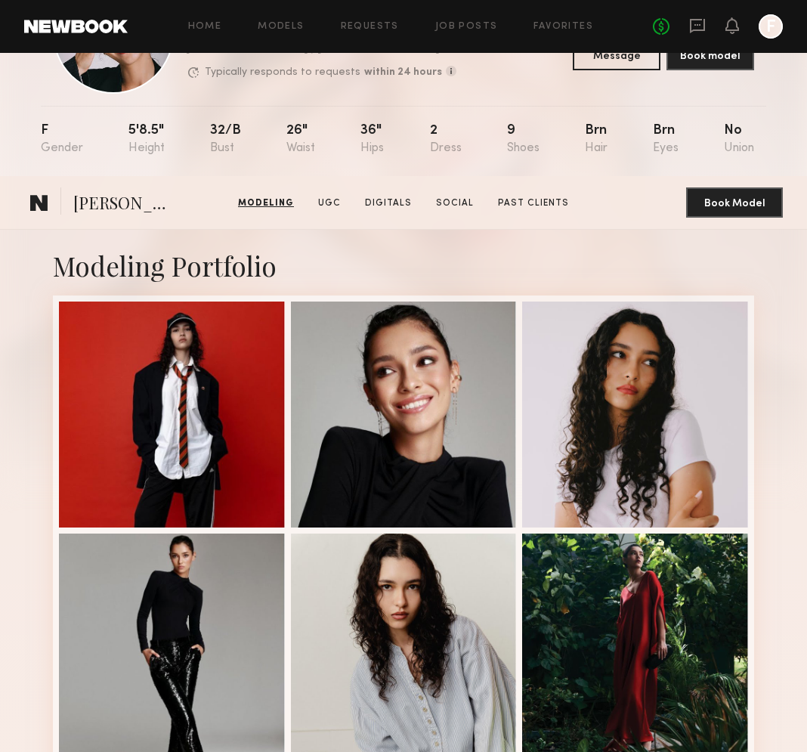
scroll to position [0, 0]
